Goal: Obtain resource: Download file/media

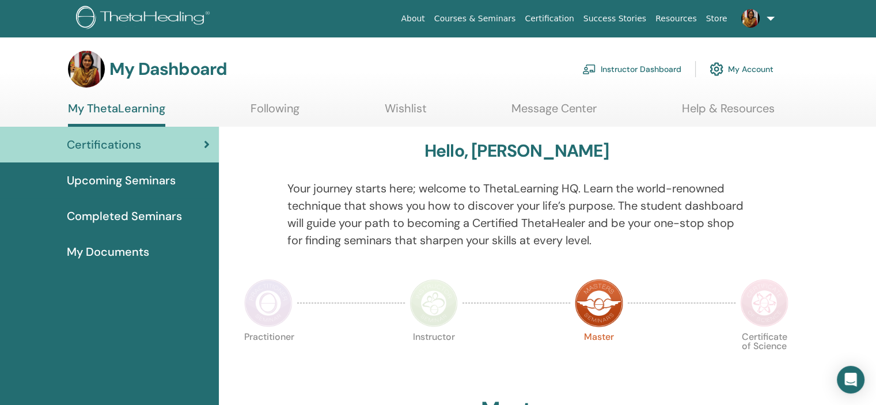
click at [648, 67] on link "Instructor Dashboard" at bounding box center [631, 68] width 99 height 25
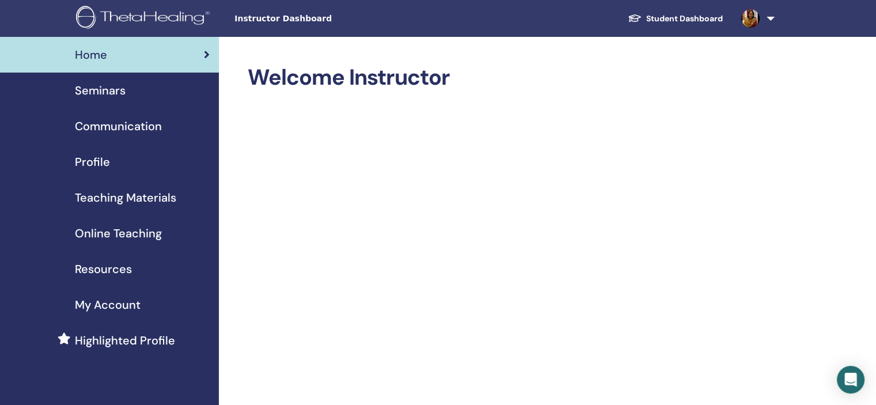
click at [113, 262] on span "Resources" at bounding box center [103, 268] width 57 height 17
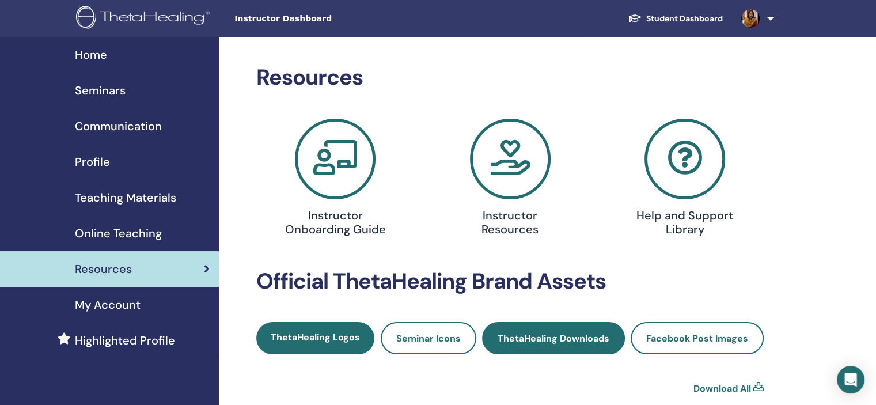
click at [534, 340] on span "ThetaHealing Downloads" at bounding box center [554, 338] width 112 height 12
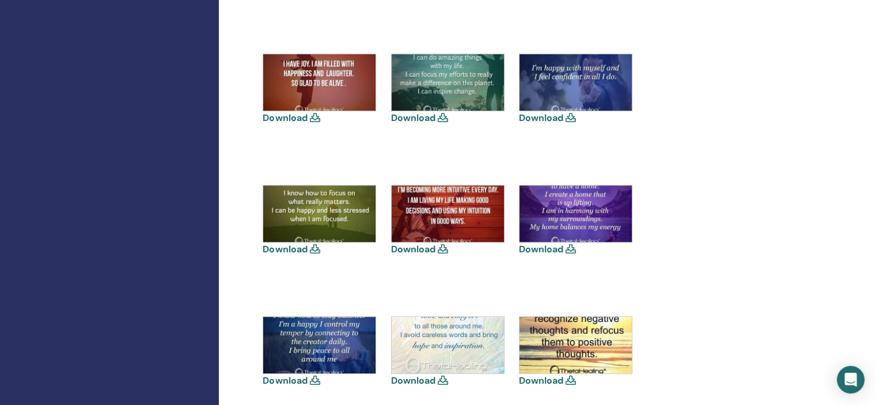
scroll to position [659, 0]
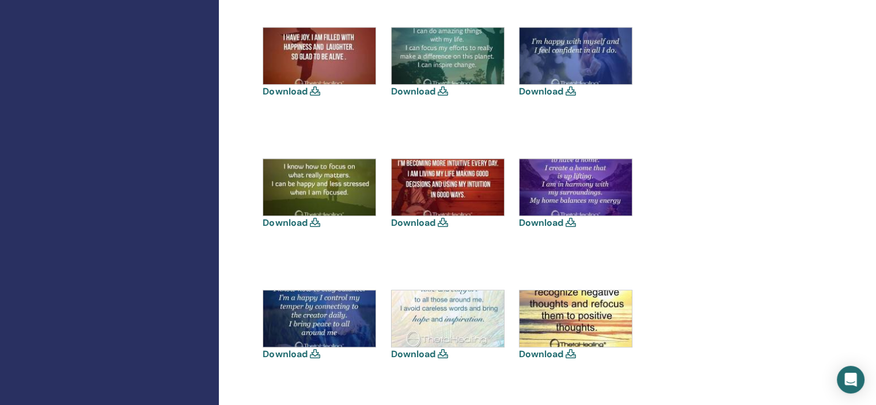
click at [553, 221] on link "Download" at bounding box center [541, 223] width 44 height 12
click at [576, 187] on img at bounding box center [576, 187] width 112 height 56
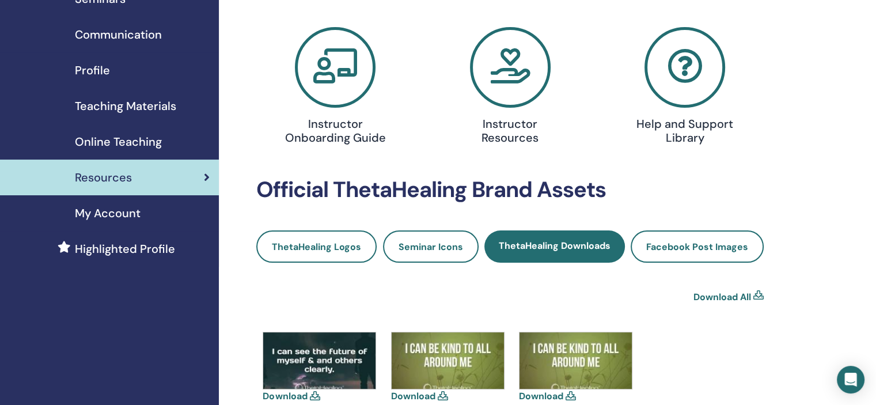
scroll to position [0, 0]
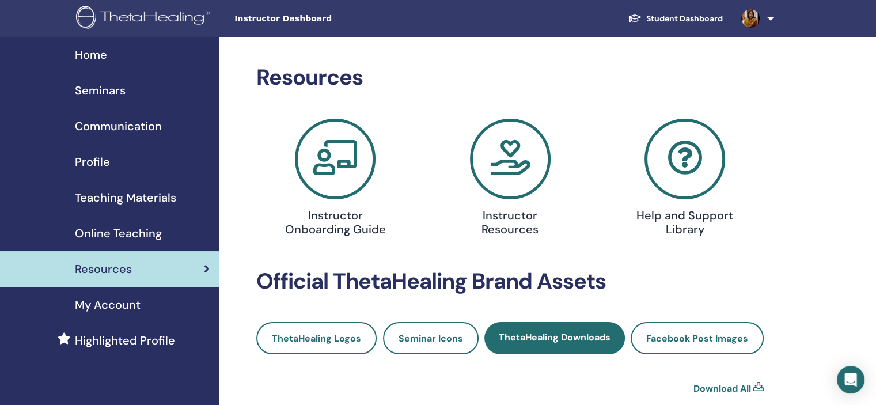
click at [101, 89] on span "Seminars" at bounding box center [100, 90] width 51 height 17
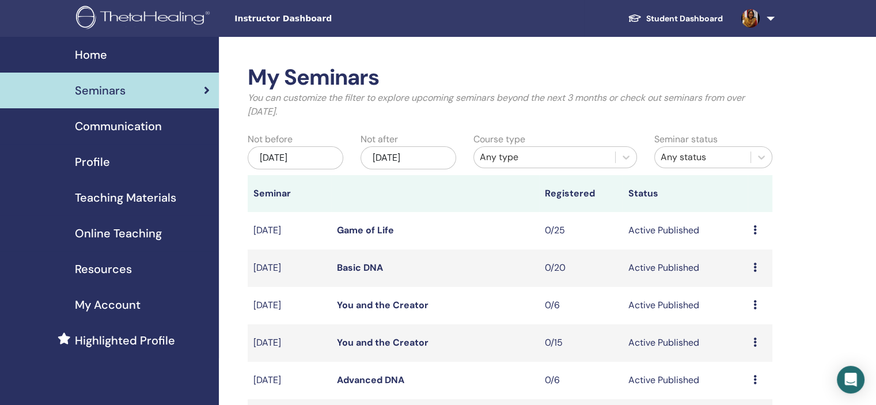
click at [364, 229] on link "Game of Life" at bounding box center [365, 230] width 57 height 12
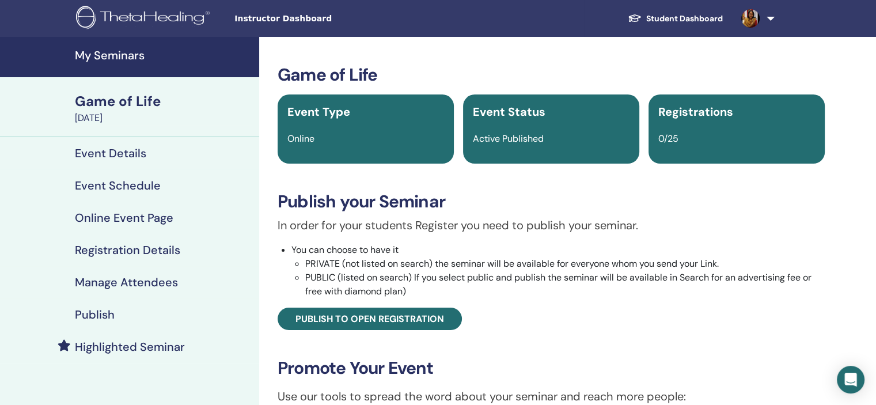
click at [88, 318] on h4 "Publish" at bounding box center [95, 315] width 40 height 14
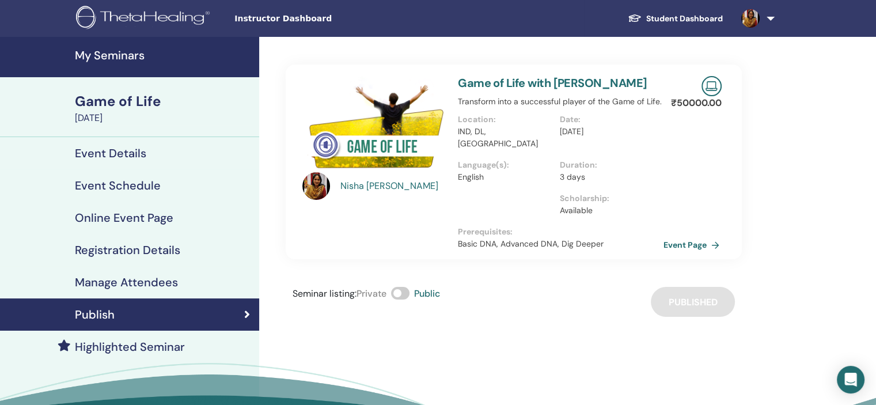
click at [698, 236] on link "Event Page" at bounding box center [694, 244] width 60 height 17
